Goal: Task Accomplishment & Management: Manage account settings

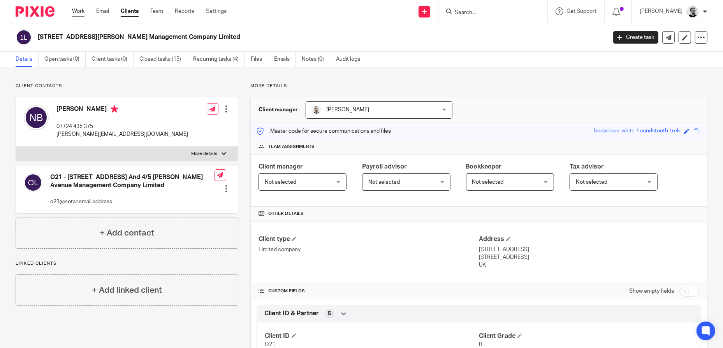
click at [77, 12] on link "Work" at bounding box center [78, 11] width 12 height 8
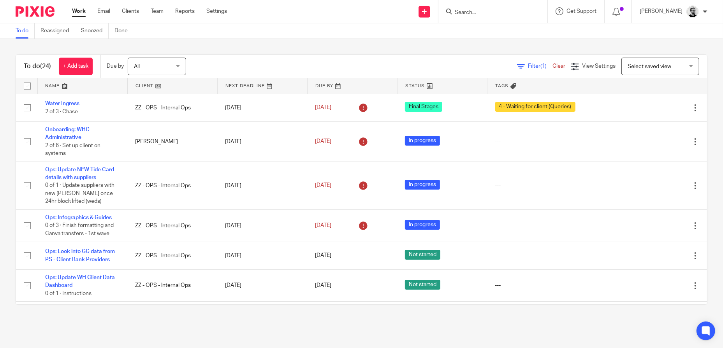
click at [478, 11] on input "Search" at bounding box center [489, 12] width 70 height 7
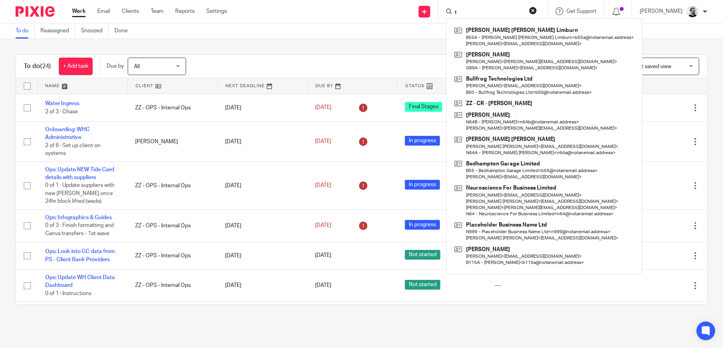
type input "t"
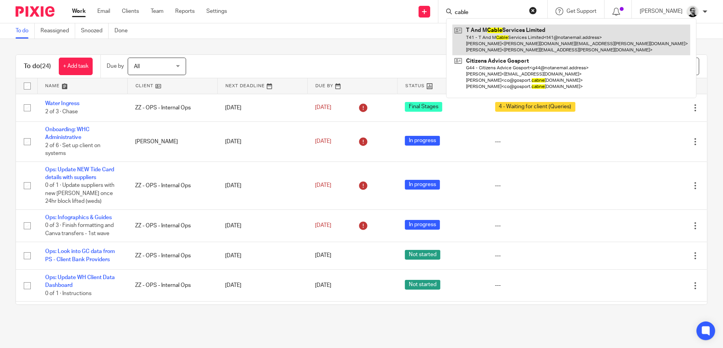
type input "cable"
click at [513, 42] on link at bounding box center [571, 40] width 238 height 31
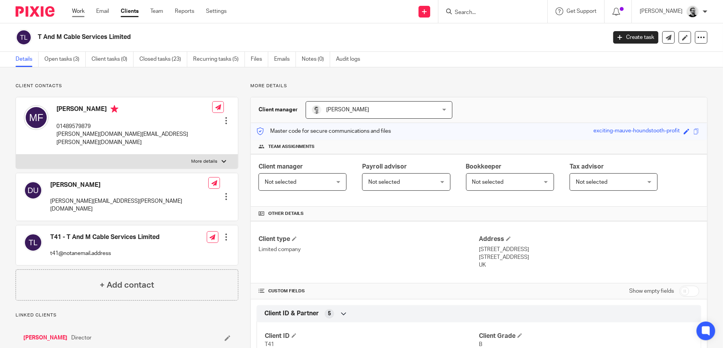
click at [76, 11] on link "Work" at bounding box center [78, 11] width 12 height 8
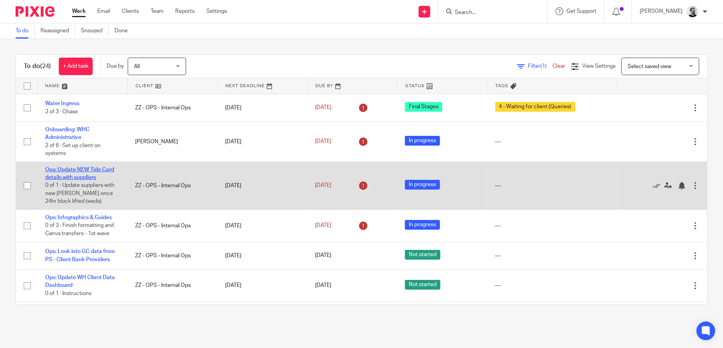
click at [82, 171] on link "Ops: Update NEW Tide Card details with suppliers" at bounding box center [79, 173] width 69 height 13
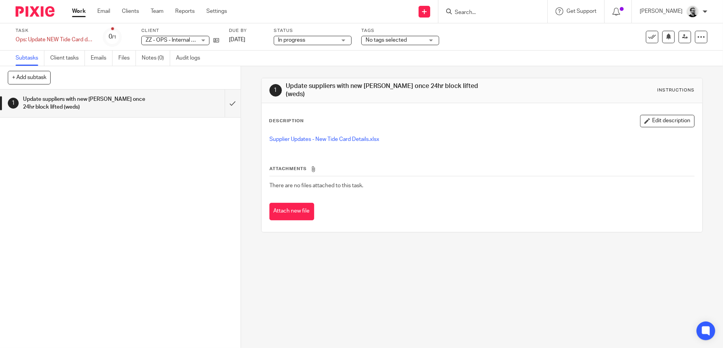
click at [79, 12] on link "Work" at bounding box center [79, 11] width 14 height 8
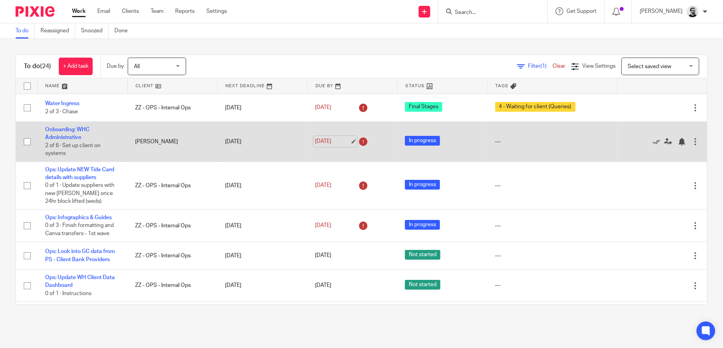
click at [323, 141] on link "[DATE]" at bounding box center [332, 141] width 35 height 8
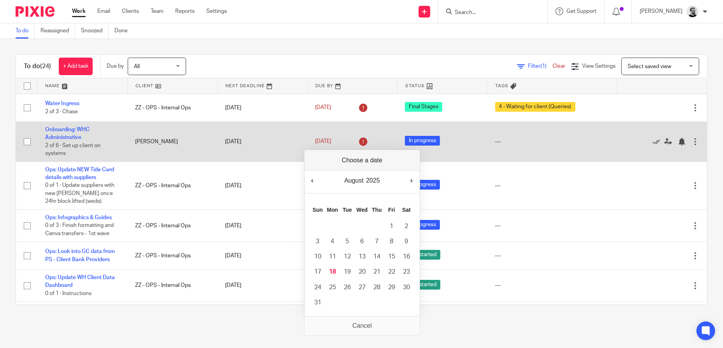
click at [199, 146] on td "[PERSON_NAME]" at bounding box center [172, 141] width 90 height 40
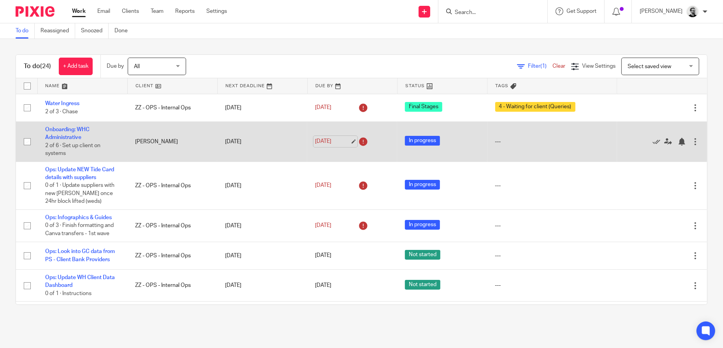
click at [325, 141] on link "[DATE]" at bounding box center [332, 141] width 35 height 8
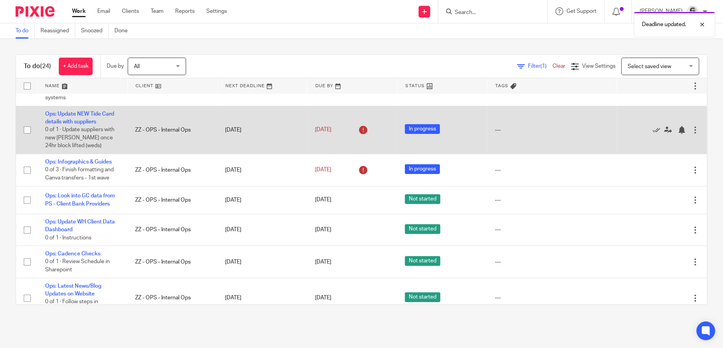
scroll to position [78, 0]
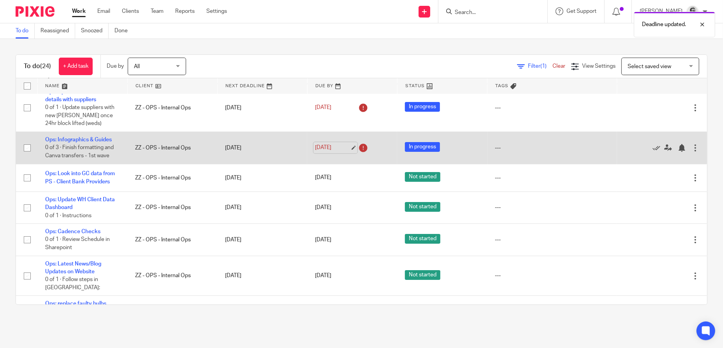
click at [325, 144] on link "[DATE]" at bounding box center [332, 148] width 35 height 8
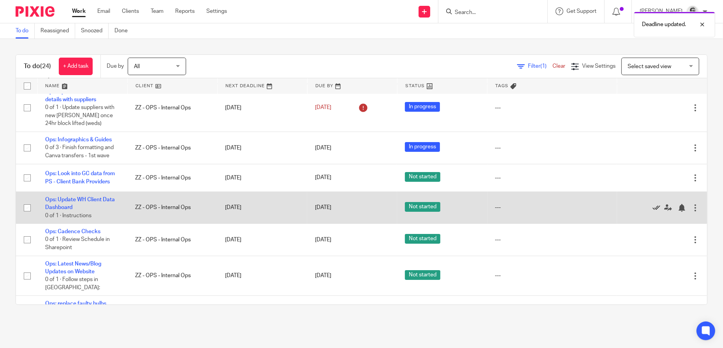
click at [652, 206] on icon at bounding box center [656, 208] width 8 height 8
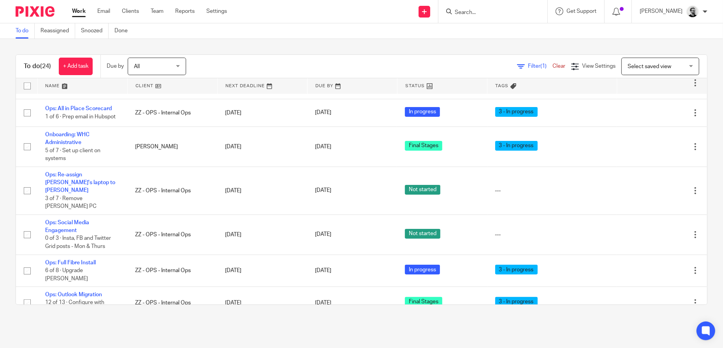
scroll to position [506, 0]
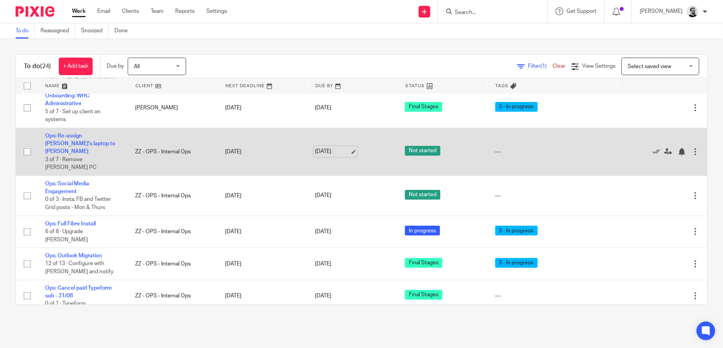
click at [329, 148] on link "19 Aug 2025" at bounding box center [332, 152] width 35 height 8
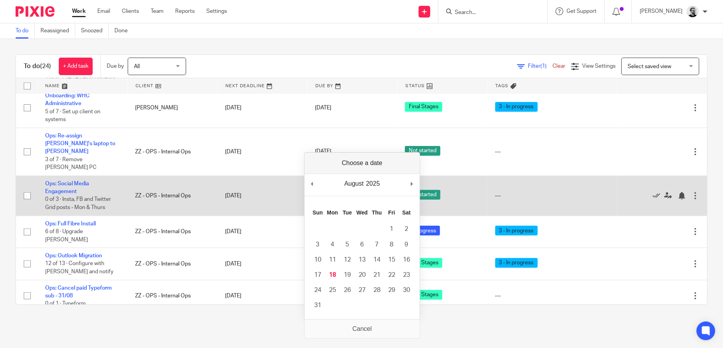
click at [257, 176] on td "20 Aug 2025" at bounding box center [262, 196] width 90 height 40
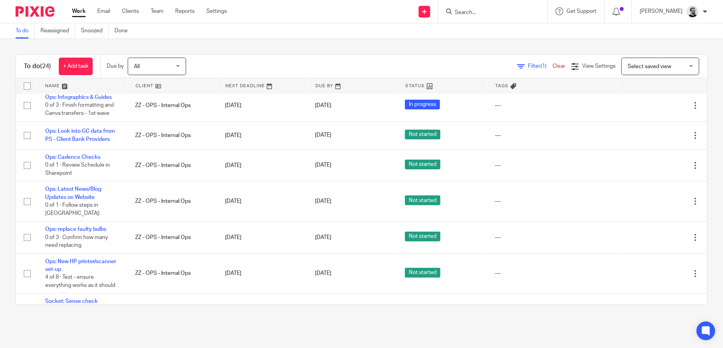
scroll to position [117, 0]
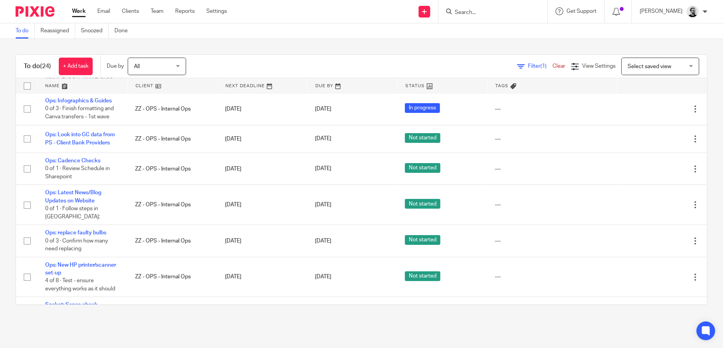
click at [139, 13] on ul "Work Email Clients Team Reports Settings" at bounding box center [155, 11] width 167 height 8
click at [139, 13] on link "Clients" at bounding box center [130, 11] width 17 height 8
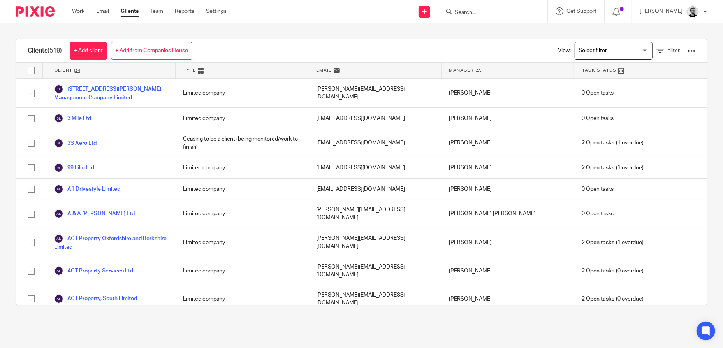
click at [684, 54] on div "View: Loading... Filter" at bounding box center [620, 50] width 149 height 23
click at [687, 51] on div at bounding box center [691, 51] width 8 height 8
click at [622, 81] on link "Update dates using Companies House" at bounding box center [629, 80] width 108 height 12
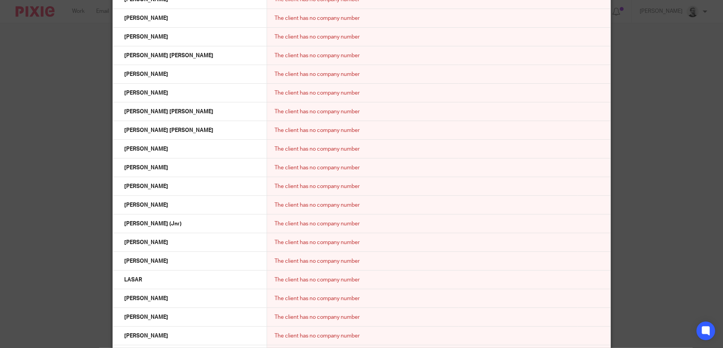
scroll to position [6917, 0]
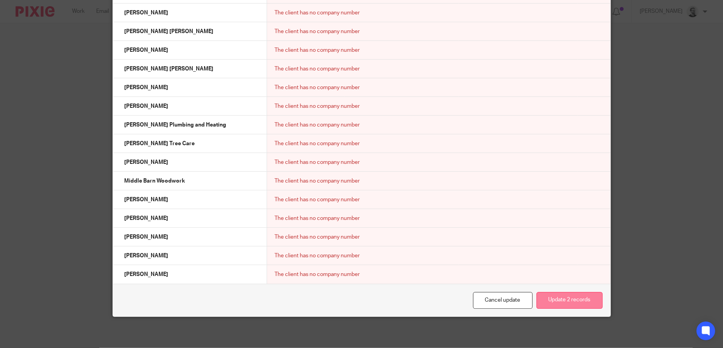
click at [581, 304] on button "Update 2 records" at bounding box center [569, 300] width 66 height 17
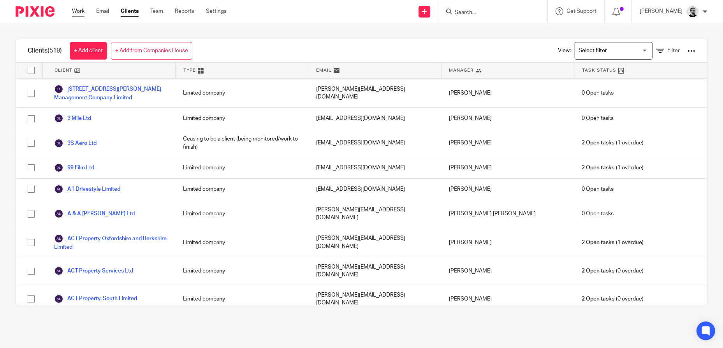
click at [81, 9] on link "Work" at bounding box center [78, 11] width 12 height 8
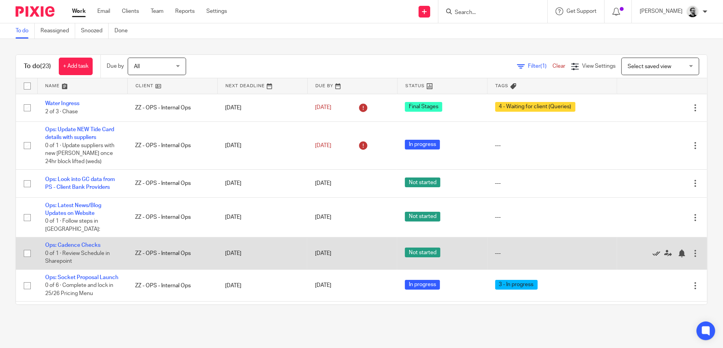
click at [652, 250] on icon at bounding box center [656, 254] width 8 height 8
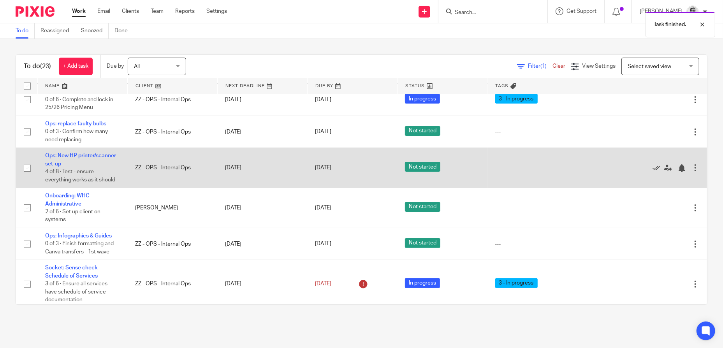
scroll to position [156, 0]
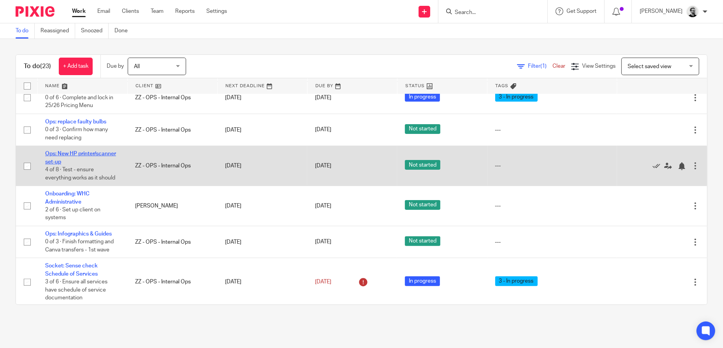
click at [77, 160] on link "Ops: New HP printer/scanner set-up" at bounding box center [80, 157] width 71 height 13
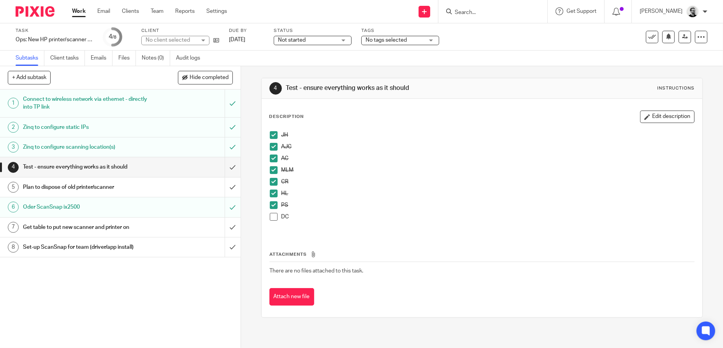
drag, startPoint x: 329, startPoint y: 37, endPoint x: 330, endPoint y: 41, distance: 4.7
click at [330, 37] on span "Not started" at bounding box center [307, 40] width 58 height 8
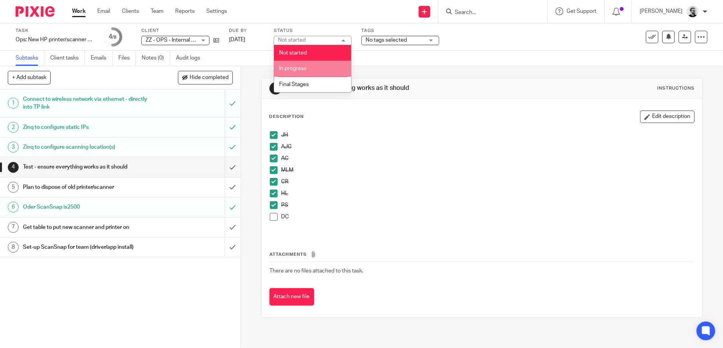
click at [295, 67] on span "In progress" at bounding box center [292, 68] width 27 height 5
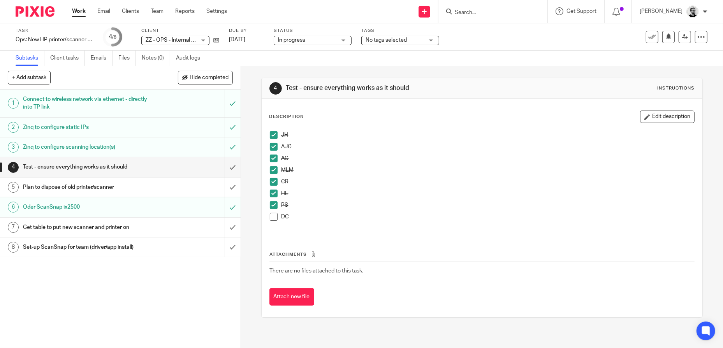
click at [76, 12] on link "Work" at bounding box center [79, 11] width 14 height 8
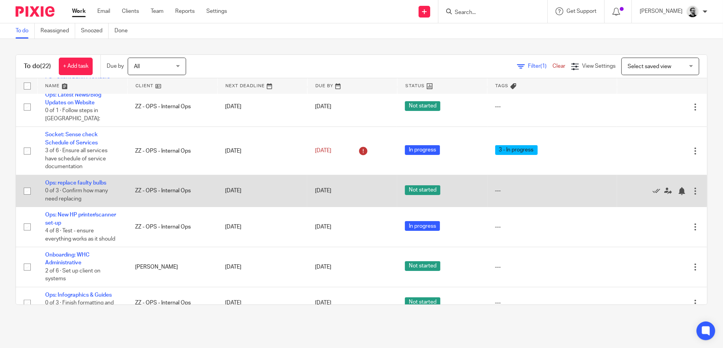
scroll to position [156, 0]
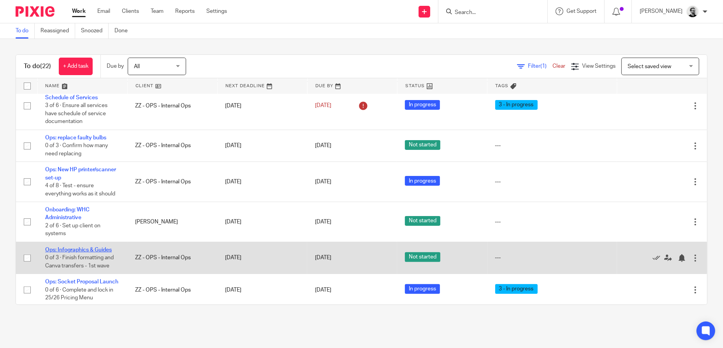
click at [105, 247] on link "Ops: Infographics & Guides" at bounding box center [78, 249] width 67 height 5
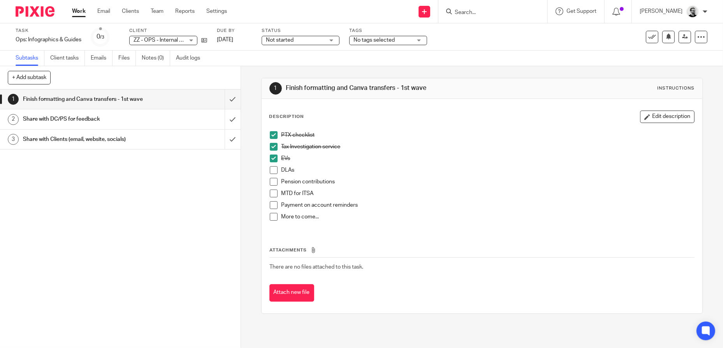
click at [660, 120] on button "Edit description" at bounding box center [667, 117] width 54 height 12
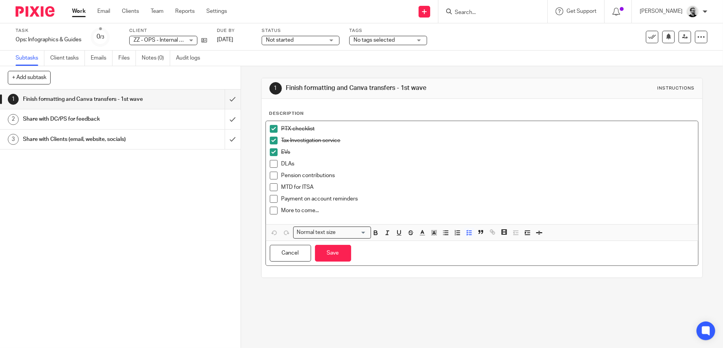
click at [301, 162] on p "DLAs" at bounding box center [487, 164] width 413 height 8
click at [346, 174] on p "Pension contributions" at bounding box center [487, 176] width 413 height 8
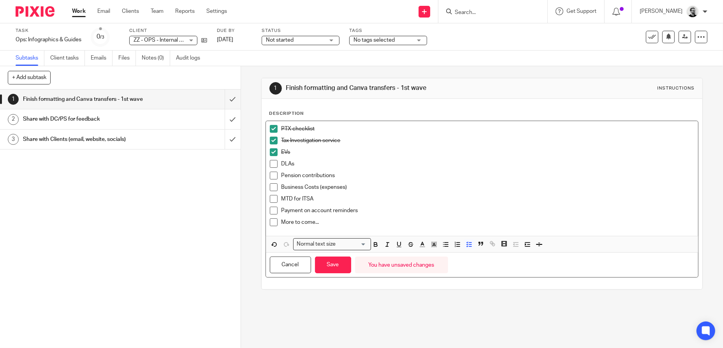
drag, startPoint x: 508, startPoint y: 198, endPoint x: 446, endPoint y: 230, distance: 70.0
click at [508, 198] on p "MTD for ITSA" at bounding box center [487, 199] width 413 height 8
click at [335, 262] on button "Save" at bounding box center [333, 265] width 36 height 17
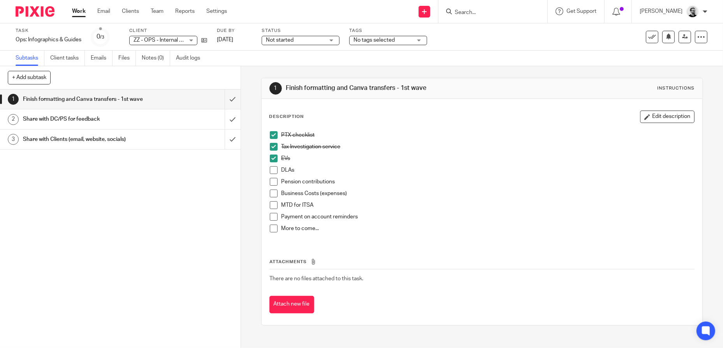
click at [271, 170] on span at bounding box center [274, 170] width 8 height 8
click at [272, 179] on span at bounding box center [274, 182] width 8 height 8
click at [678, 115] on button "Edit description" at bounding box center [667, 117] width 54 height 12
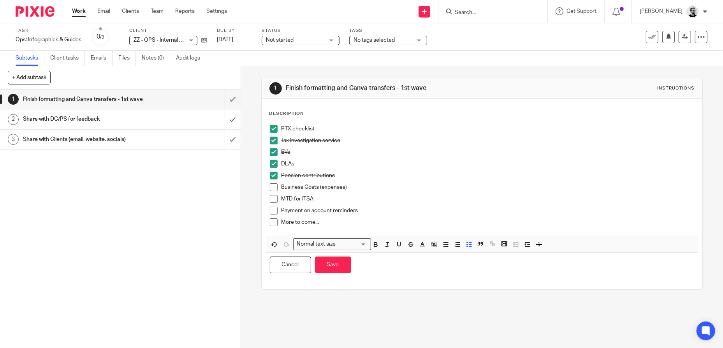
click at [415, 186] on p "Business Costs (expenses)" at bounding box center [487, 187] width 413 height 8
click at [331, 267] on button "Save" at bounding box center [333, 265] width 36 height 17
